Goal: Information Seeking & Learning: Learn about a topic

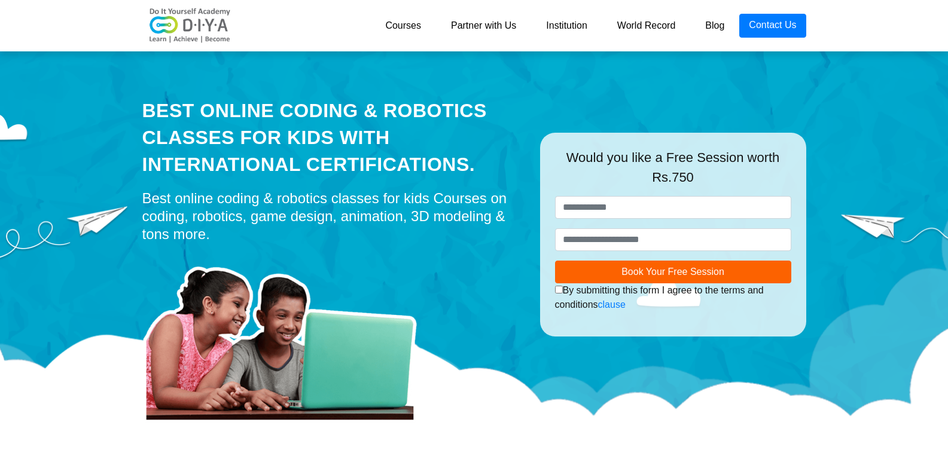
click at [387, 29] on link "Courses" at bounding box center [403, 26] width 66 height 24
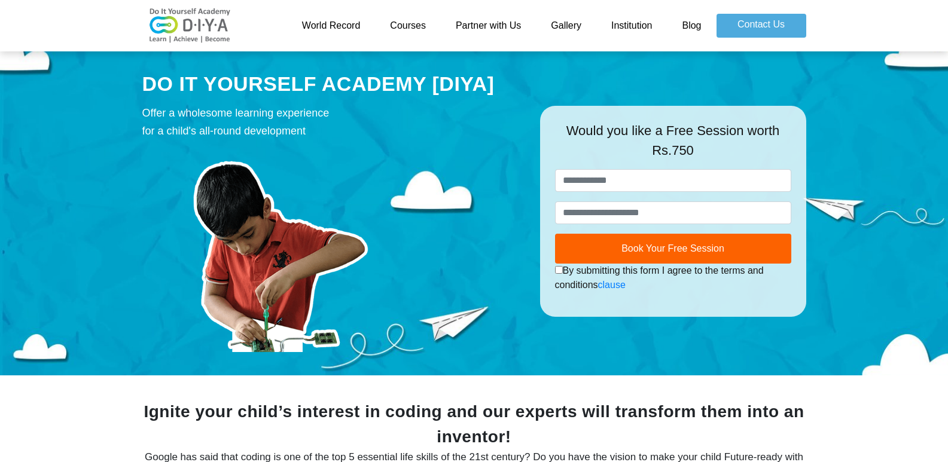
click at [345, 21] on link "World Record" at bounding box center [331, 26] width 89 height 24
